Goal: Transaction & Acquisition: Purchase product/service

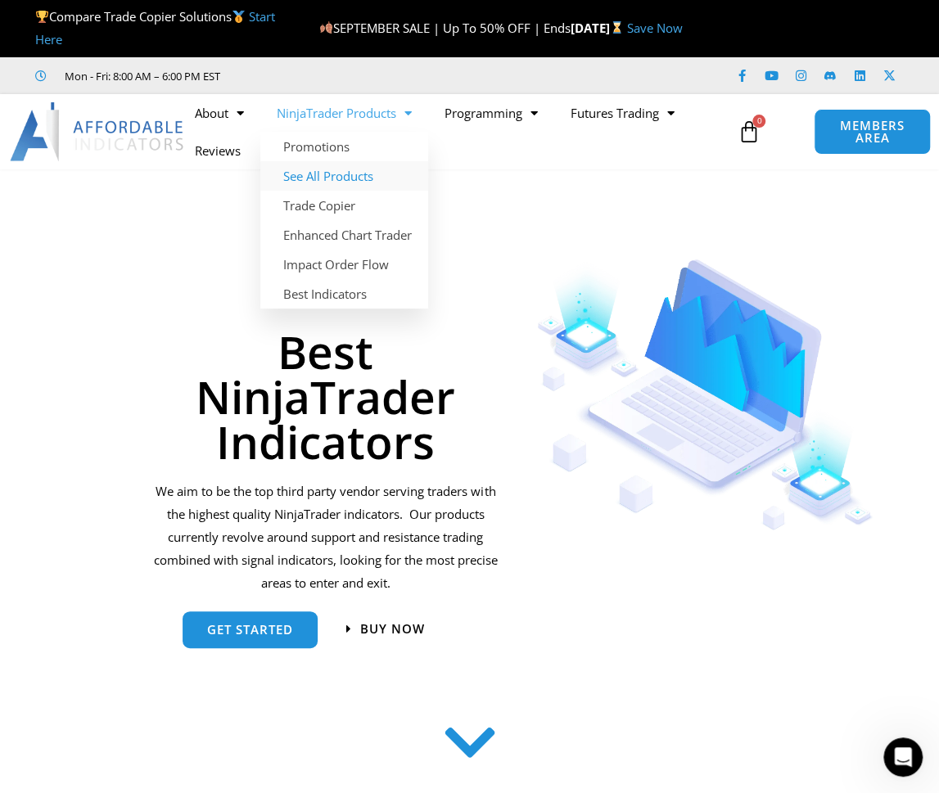
click at [355, 174] on link "See All Products" at bounding box center [344, 175] width 168 height 29
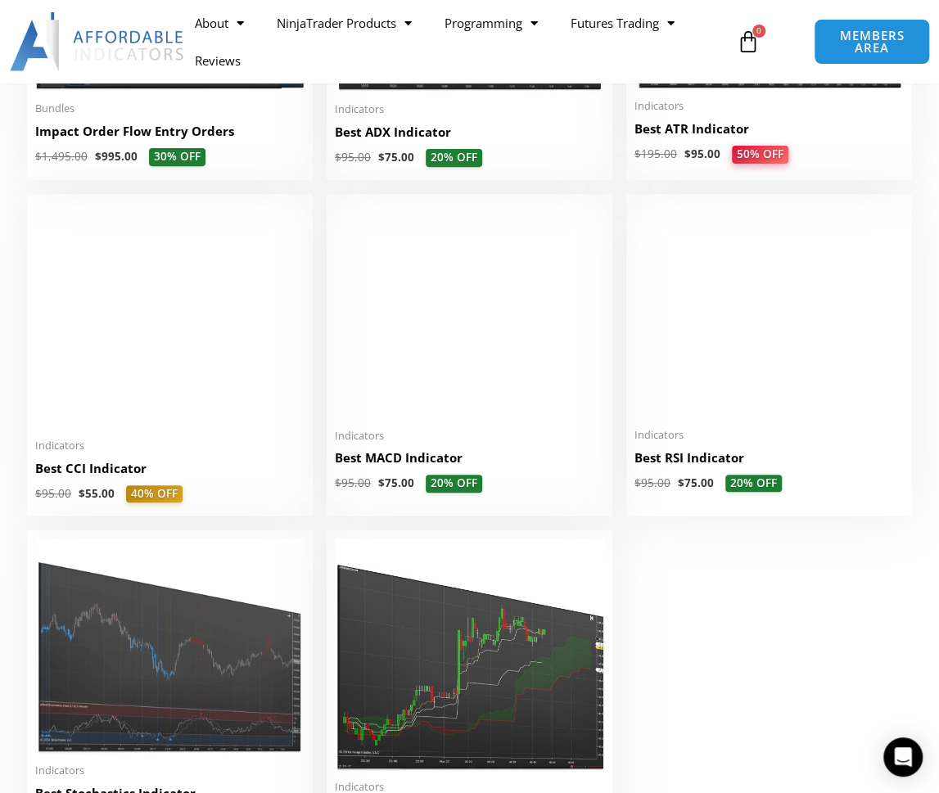
scroll to position [3302, 0]
